Goal: Contribute content: Contribute content

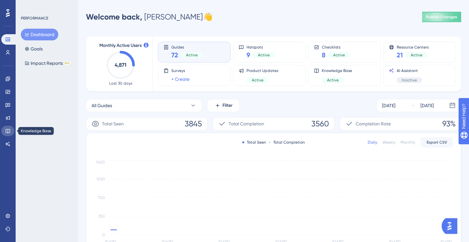
click at [6, 131] on icon at bounding box center [7, 130] width 5 height 5
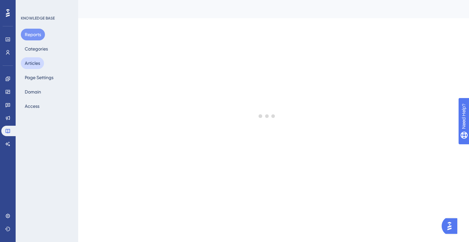
click at [36, 63] on button "Articles" at bounding box center [32, 63] width 23 height 12
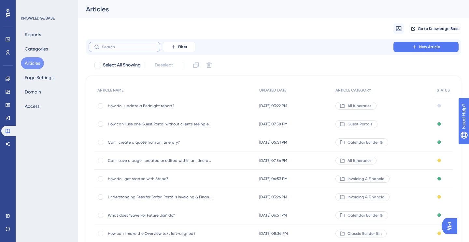
click at [125, 48] on input "text" at bounding box center [128, 47] width 53 height 5
paste input "https://panel.userguiding.com/knowledge-base/articles/detail/15484"
type input "https://panel.userguiding.com/knowledge-base/articles/detail/15484"
checkbox input "true"
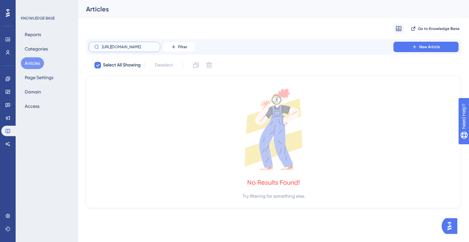
scroll to position [0, 75]
type input "https://panel.userguiding.com/knowledge-base/articles/detail/15484"
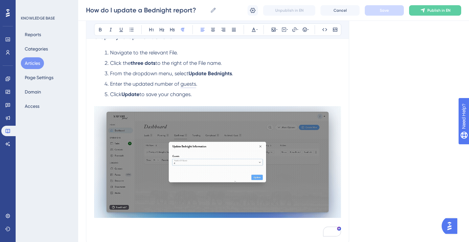
scroll to position [17, 0]
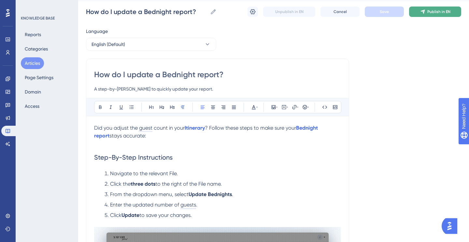
click at [428, 15] on button "Publish in EN" at bounding box center [435, 12] width 52 height 10
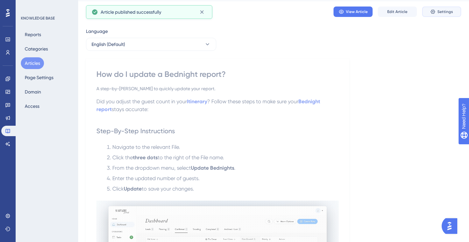
click at [444, 9] on span "Settings" at bounding box center [446, 11] width 16 height 5
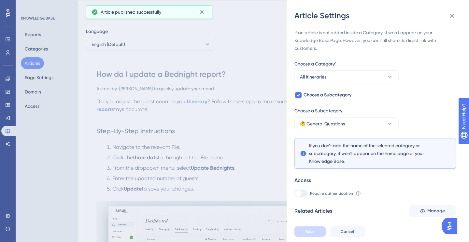
scroll to position [17, 0]
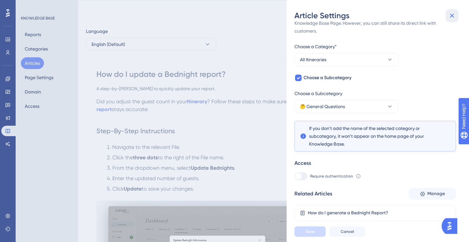
click at [453, 16] on icon at bounding box center [452, 16] width 8 height 8
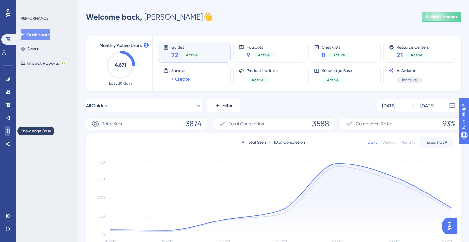
click at [8, 130] on icon at bounding box center [7, 130] width 5 height 5
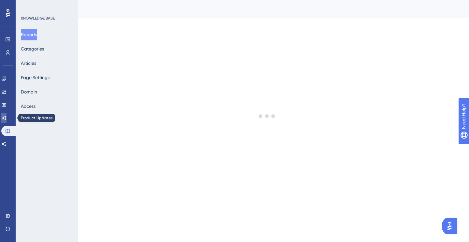
click at [7, 117] on icon at bounding box center [3, 117] width 5 height 5
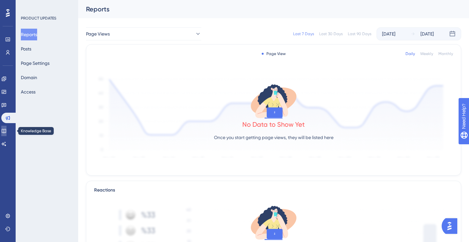
click at [6, 131] on icon at bounding box center [4, 131] width 4 height 4
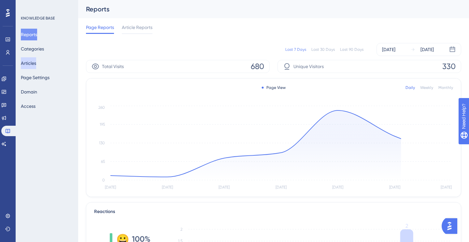
click at [36, 63] on button "Articles" at bounding box center [28, 63] width 15 height 12
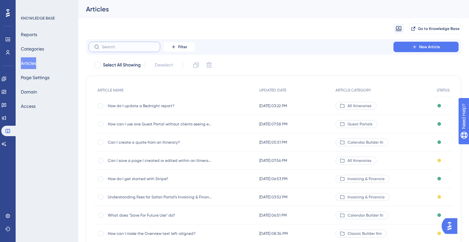
click at [138, 49] on input "text" at bounding box center [128, 47] width 53 height 5
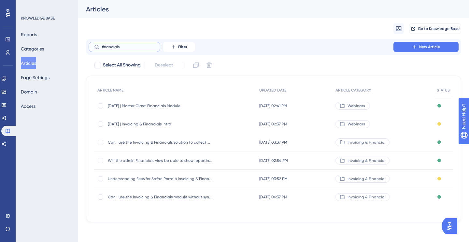
type input "financials f"
checkbox input "true"
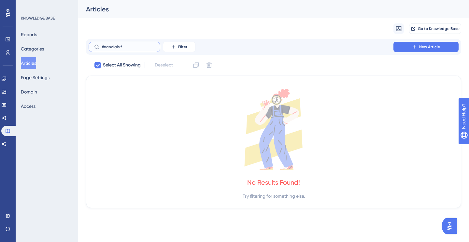
type input "financials"
checkbox input "false"
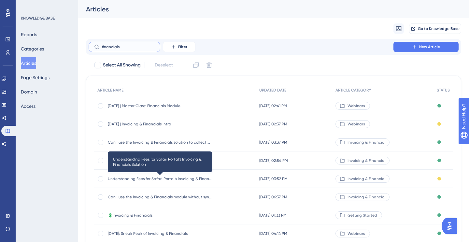
type input "financials"
click at [154, 179] on span "Understanding Fees for Safari Portal’s Invoicing & Financials Solution" at bounding box center [160, 178] width 104 height 5
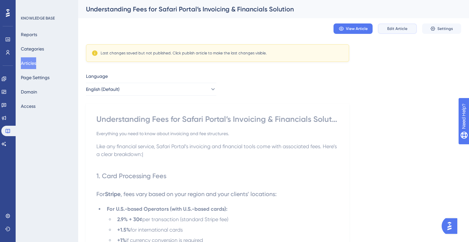
click at [396, 29] on span "Edit Article" at bounding box center [397, 28] width 20 height 5
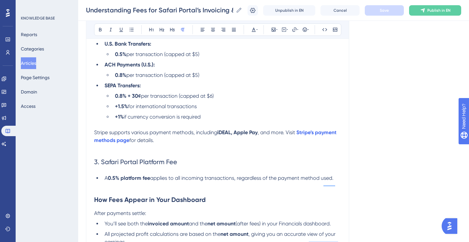
scroll to position [430, 0]
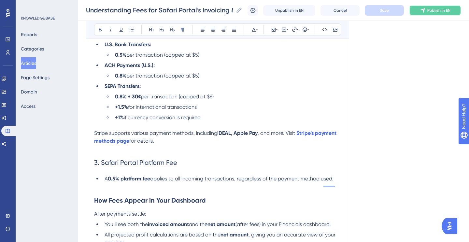
click at [431, 10] on span "Publish in EN" at bounding box center [439, 10] width 23 height 5
